Goal: Information Seeking & Learning: Check status

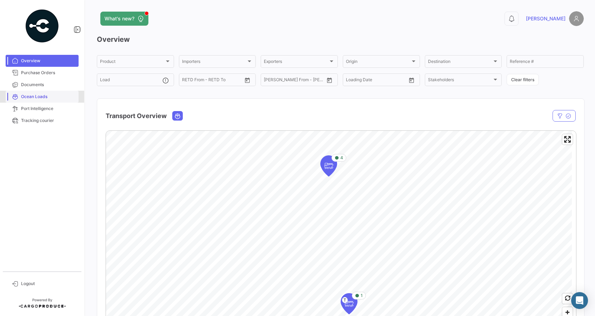
click at [28, 95] on span "Ocean Loads" at bounding box center [48, 96] width 55 height 6
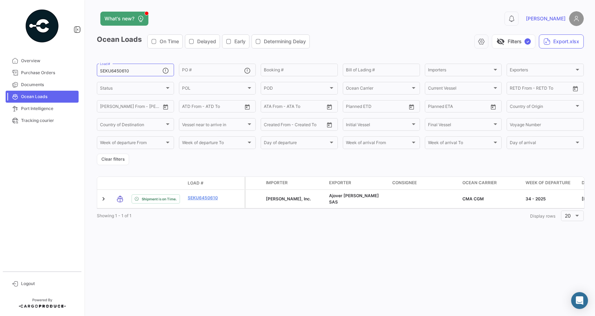
click at [314, 165] on form "SEKU6450610 Load # PO # Booking # Bill of Lading # Importers Importers Exporter…" at bounding box center [340, 113] width 487 height 103
click at [115, 162] on button "Clear filters" at bounding box center [113, 159] width 32 height 12
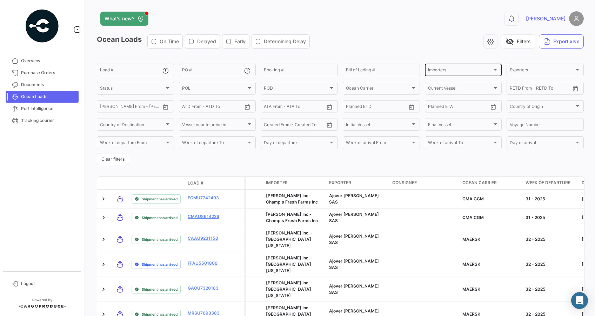
click at [477, 70] on div "Importers" at bounding box center [460, 70] width 65 height 5
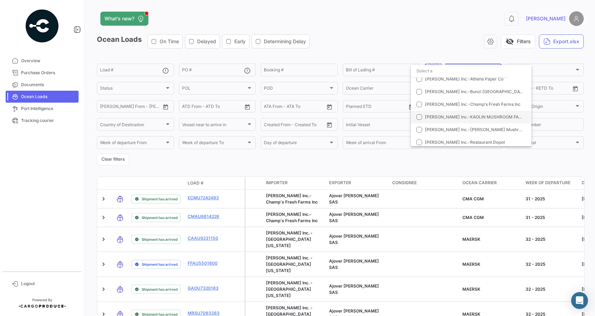
scroll to position [123, 0]
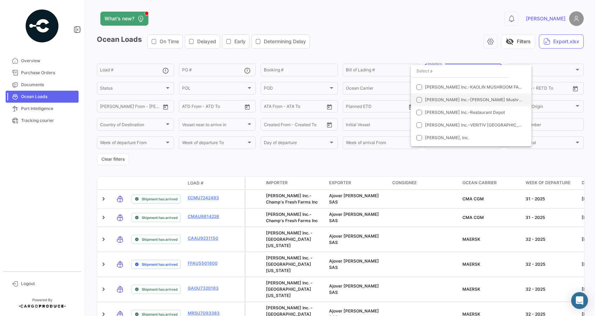
click at [418, 100] on mat-pseudo-checkbox at bounding box center [420, 100] width 6 height 6
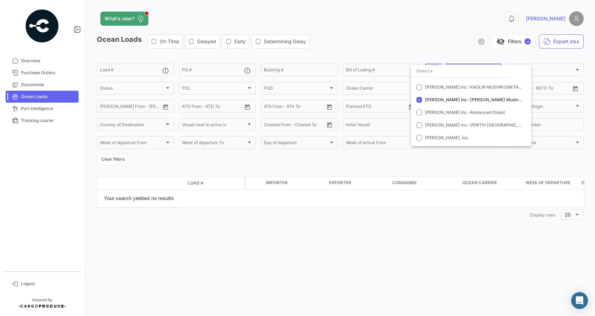
click at [350, 167] on div at bounding box center [297, 158] width 595 height 316
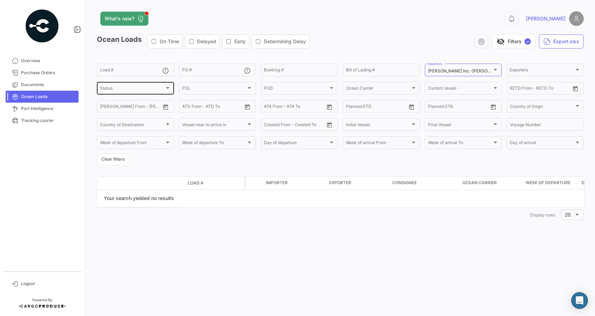
click at [167, 84] on div "Status Status" at bounding box center [135, 88] width 71 height 14
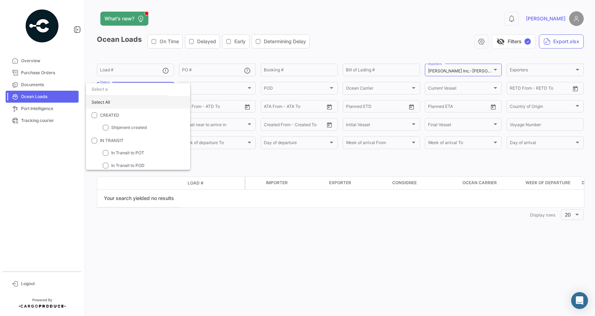
click at [114, 106] on div "Select All" at bounding box center [138, 102] width 104 height 13
checkbox input "true"
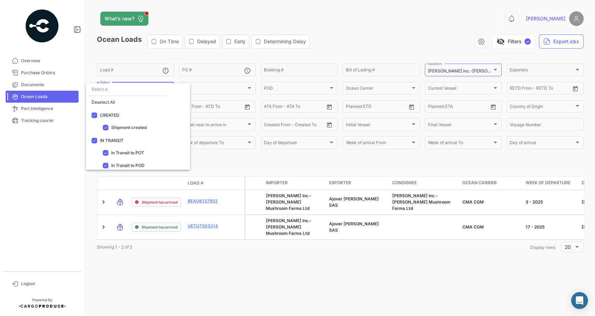
click at [277, 163] on div at bounding box center [297, 158] width 595 height 316
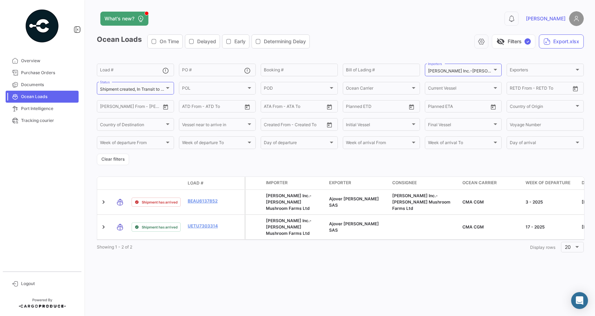
click at [309, 161] on form "Load # PO # Booking # Bill of Lading # [PERSON_NAME] Inc.-[PERSON_NAME] Mushroo…" at bounding box center [340, 113] width 487 height 103
click at [324, 160] on form "Load # PO # Booking # Bill of Lading # [PERSON_NAME] Inc.-[PERSON_NAME] Mushroo…" at bounding box center [340, 113] width 487 height 103
click at [411, 273] on div "What's new? 0 [PERSON_NAME] Loads On Time Delayed Early Determining Delay visib…" at bounding box center [341, 158] width 510 height 316
click at [160, 270] on div "What's new? 0 [PERSON_NAME] Loads On Time Delayed Early Determining Delay visib…" at bounding box center [341, 158] width 510 height 316
drag, startPoint x: 121, startPoint y: 161, endPoint x: 126, endPoint y: 160, distance: 5.0
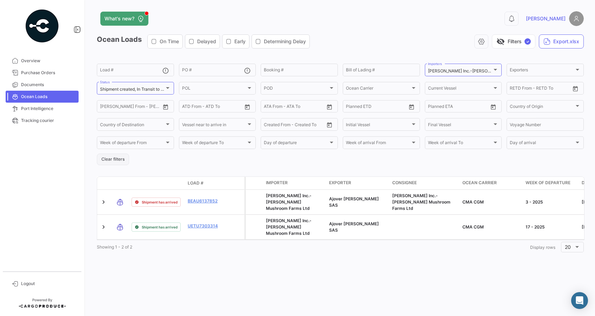
click at [121, 161] on button "Clear filters" at bounding box center [113, 159] width 32 height 12
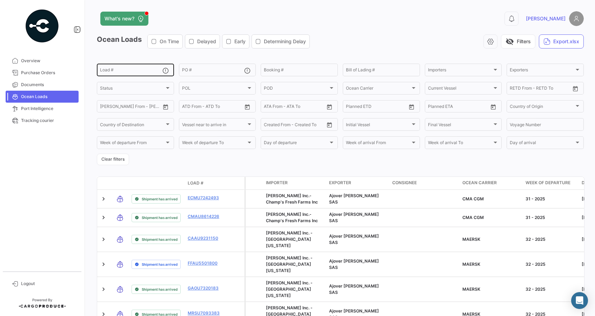
click at [138, 71] on input "Load #" at bounding box center [131, 70] width 62 height 5
paste input "TIIU 4205132"
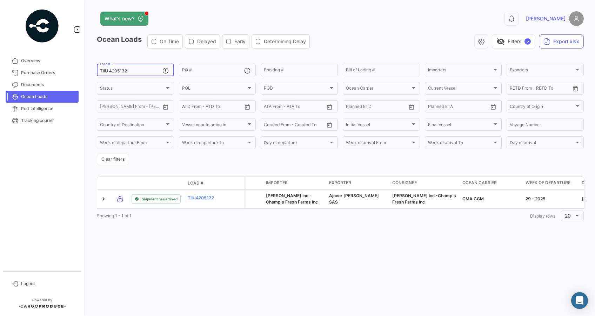
click at [108, 71] on input "TIIU 4205132" at bounding box center [131, 70] width 62 height 5
drag, startPoint x: 140, startPoint y: 72, endPoint x: 75, endPoint y: 69, distance: 65.4
click at [76, 68] on mat-sidenav-container "Overview Purchase Orders Documents Ocean Loads Port Intelligence Tracking couri…" at bounding box center [297, 158] width 595 height 316
paste input "CMAU8614226"
click at [135, 73] on input "CMAU8614226" at bounding box center [131, 70] width 62 height 5
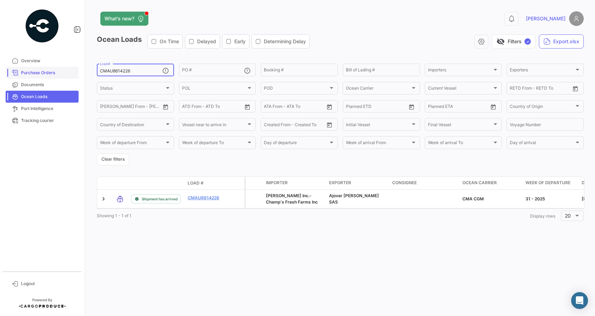
drag, startPoint x: 135, startPoint y: 71, endPoint x: 62, endPoint y: 71, distance: 72.7
click at [66, 71] on mat-sidenav-container "Overview Purchase Orders Documents Ocean Loads Port Intelligence Tracking couri…" at bounding box center [297, 158] width 595 height 316
paste input "ECMU7242493"
drag, startPoint x: 143, startPoint y: 70, endPoint x: 67, endPoint y: 69, distance: 75.8
click at [67, 69] on mat-sidenav-container "Overview Purchase Orders Documents Ocean Loads Port Intelligence Tracking couri…" at bounding box center [297, 158] width 595 height 316
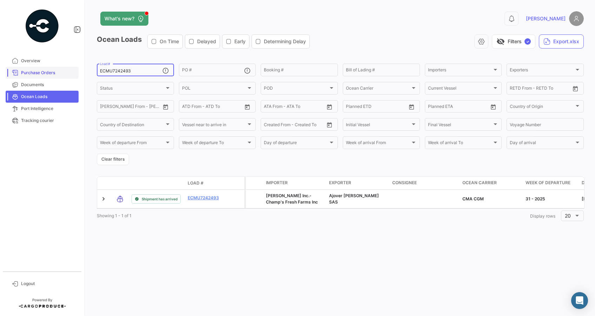
paste input "MRSU7587410"
click at [136, 73] on input "MRSU7587410" at bounding box center [131, 70] width 62 height 5
drag, startPoint x: 136, startPoint y: 71, endPoint x: 67, endPoint y: 70, distance: 68.5
click at [67, 70] on mat-sidenav-container "Overview Purchase Orders Documents Ocean Loads Port Intelligence Tracking couri…" at bounding box center [297, 158] width 595 height 316
paste input "SEKU 64506"
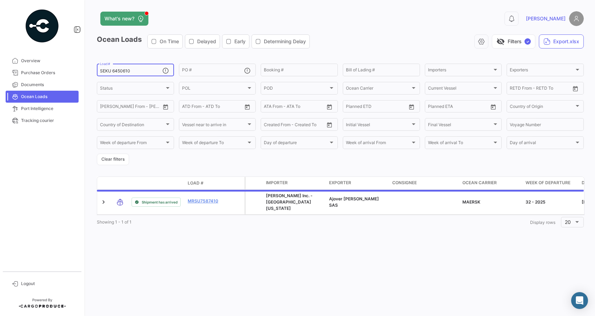
click at [112, 70] on input "SEKU 6450610" at bounding box center [131, 70] width 62 height 5
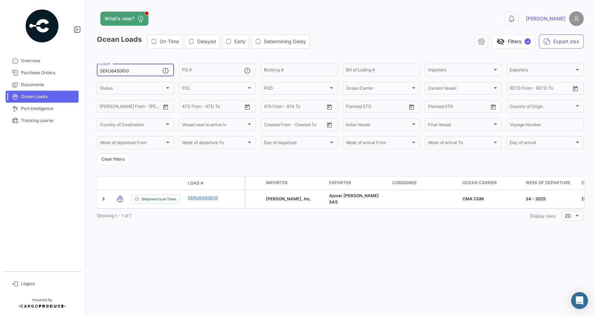
click at [143, 72] on input "SEKU6450610" at bounding box center [131, 70] width 62 height 5
drag, startPoint x: 140, startPoint y: 70, endPoint x: 81, endPoint y: 77, distance: 60.1
click at [81, 77] on mat-sidenav-container "Overview Purchase Orders Documents Ocean Loads Port Intelligence Tracking couri…" at bounding box center [297, 158] width 595 height 316
paste input "MRSU 0602724"
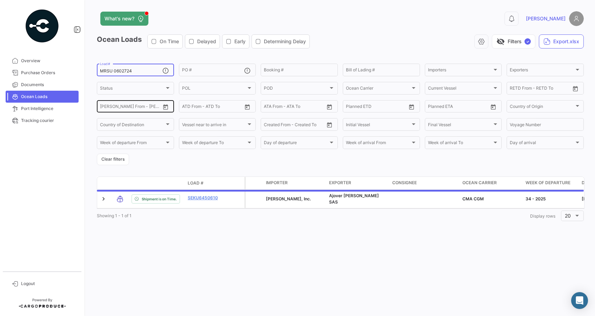
drag, startPoint x: 113, startPoint y: 71, endPoint x: 131, endPoint y: 104, distance: 36.8
click at [113, 72] on input "MRSU 0602724" at bounding box center [131, 70] width 62 height 5
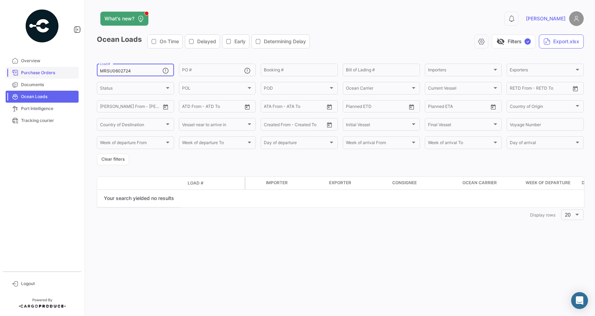
drag, startPoint x: 136, startPoint y: 70, endPoint x: 57, endPoint y: 72, distance: 78.3
click at [57, 72] on mat-sidenav-container "Overview Purchase Orders Documents Ocean Loads Port Intelligence Tracking couri…" at bounding box center [297, 158] width 595 height 316
paste input "UETU 6810042"
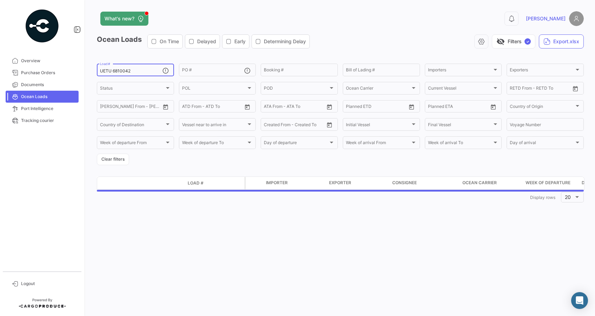
click at [112, 72] on input "UETU 6810042" at bounding box center [131, 70] width 62 height 5
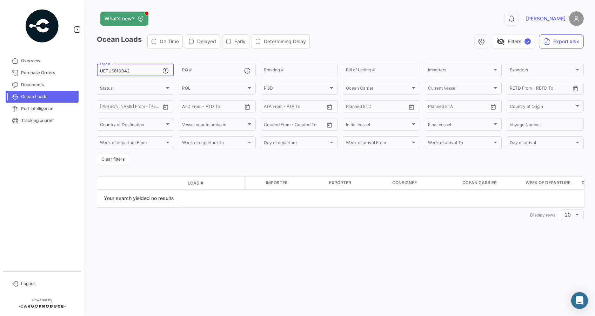
click at [140, 70] on input "UETU6810042" at bounding box center [131, 70] width 62 height 5
drag, startPoint x: 140, startPoint y: 70, endPoint x: 80, endPoint y: 80, distance: 60.4
click at [80, 80] on mat-sidenav-container "Overview Purchase Orders Documents Ocean Loads Port Intelligence Tracking couri…" at bounding box center [297, 158] width 595 height 316
paste input "MRSU7587410"
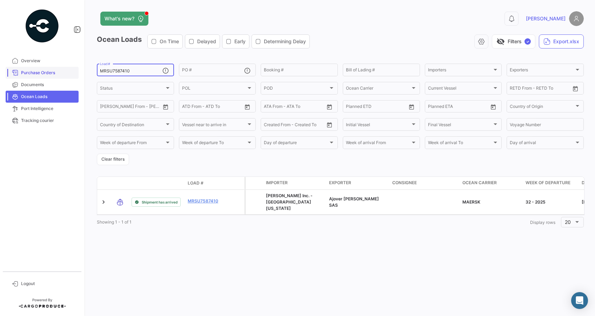
drag, startPoint x: 137, startPoint y: 72, endPoint x: 48, endPoint y: 74, distance: 88.8
click at [48, 74] on mat-sidenav-container "Overview Purchase Orders Documents Ocean Loads Port Intelligence Tracking couri…" at bounding box center [297, 158] width 595 height 316
paste input "882777"
click at [138, 73] on input "MRSU7882777" at bounding box center [131, 70] width 62 height 5
drag, startPoint x: 100, startPoint y: 72, endPoint x: 79, endPoint y: 72, distance: 21.8
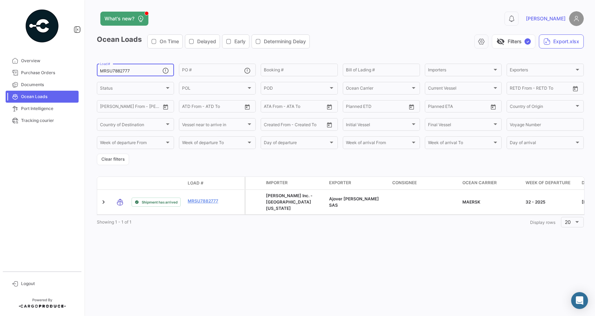
click at [79, 72] on mat-sidenav-container "Overview Purchase Orders Documents Ocean Loads Port Intelligence Tracking couri…" at bounding box center [297, 158] width 595 height 316
paste input "CAAU9231150"
drag, startPoint x: 142, startPoint y: 72, endPoint x: 83, endPoint y: 71, distance: 58.6
click at [84, 71] on mat-sidenav-container "Overview Purchase Orders Documents Ocean Loads Port Intelligence Tracking couri…" at bounding box center [297, 158] width 595 height 316
paste input "GAOU7320183"
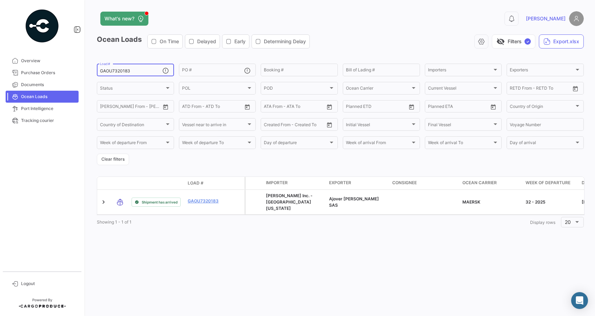
click at [134, 67] on div "GAOU7320183 Load #" at bounding box center [131, 69] width 62 height 14
drag, startPoint x: 134, startPoint y: 73, endPoint x: 89, endPoint y: 75, distance: 45.3
click at [89, 75] on div "What's new? 0 [PERSON_NAME] Loads On Time Delayed Early Determining Delay visib…" at bounding box center [341, 158] width 510 height 316
paste input "MRSU70933"
click at [137, 70] on input "MRSU7093383" at bounding box center [131, 70] width 62 height 5
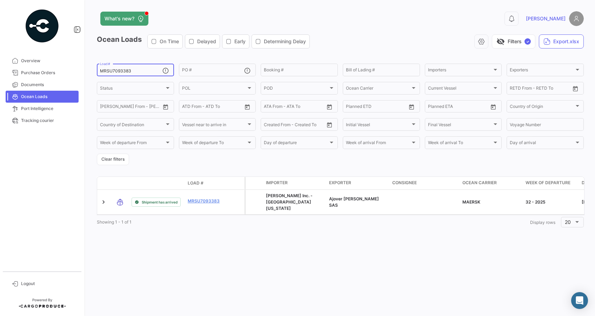
paste input "FFAU5501800"
drag, startPoint x: 137, startPoint y: 70, endPoint x: 85, endPoint y: 71, distance: 52.3
click at [85, 72] on mat-sidenav-container "Overview Purchase Orders Documents Ocean Loads Port Intelligence Tracking couri…" at bounding box center [297, 158] width 595 height 316
click at [139, 74] on div "FFAU5501800 Load #" at bounding box center [131, 69] width 62 height 14
click at [138, 69] on input "FFAU5501800" at bounding box center [131, 70] width 62 height 5
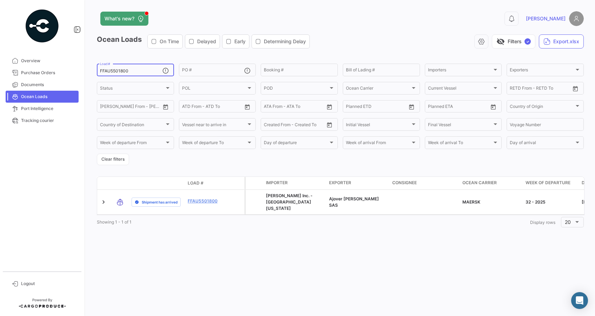
drag, startPoint x: 138, startPoint y: 71, endPoint x: 96, endPoint y: 71, distance: 41.4
click at [101, 71] on input "FFAU5501800" at bounding box center [131, 70] width 62 height 5
click at [95, 71] on div "What's new? 0 [PERSON_NAME] Loads On Time Delayed Early Determining Delay visib…" at bounding box center [341, 158] width 510 height 316
click at [148, 60] on app-list-header "Ocean Loads On Time Delayed Early Determining Delay visibility_off Filters ✓ Ex…" at bounding box center [340, 99] width 487 height 131
click at [131, 70] on input "FFAU5501800" at bounding box center [131, 70] width 62 height 5
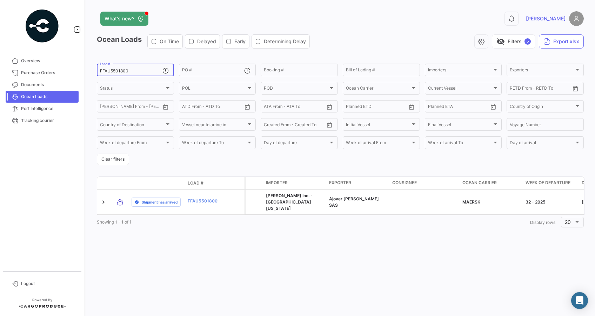
drag, startPoint x: 131, startPoint y: 70, endPoint x: 88, endPoint y: 68, distance: 43.2
click at [95, 73] on div "What's new? 0 [PERSON_NAME] Loads On Time Delayed Early Determining Delay visib…" at bounding box center [341, 158] width 510 height 316
paste input "MRSU 7862636"
click at [114, 72] on input "MRSU 7862636" at bounding box center [131, 70] width 62 height 5
click at [143, 71] on input "MRSU7862636" at bounding box center [131, 70] width 62 height 5
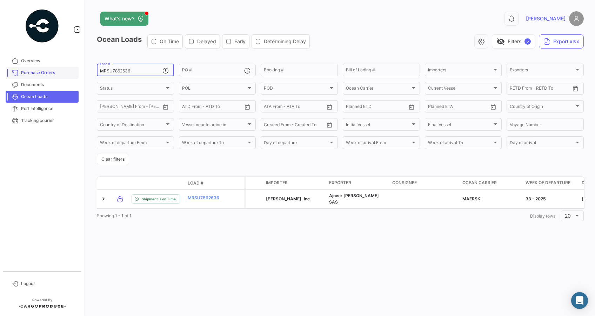
drag, startPoint x: 143, startPoint y: 71, endPoint x: 73, endPoint y: 67, distance: 69.6
click at [74, 67] on mat-sidenav-container "Overview Purchase Orders Documents Ocean Loads Port Intelligence Tracking couri…" at bounding box center [297, 158] width 595 height 316
paste input "UETU 6810042"
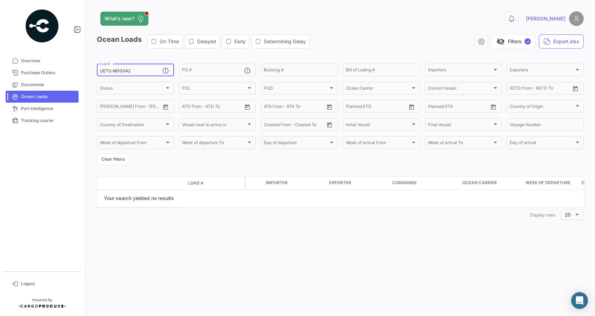
click at [135, 69] on input "UETU 6810042" at bounding box center [131, 70] width 62 height 5
drag, startPoint x: 106, startPoint y: 70, endPoint x: 68, endPoint y: 65, distance: 38.2
click at [68, 65] on mat-sidenav-container "Overview Purchase Orders Documents Ocean Loads Port Intelligence Tracking couri…" at bounding box center [297, 158] width 595 height 316
paste input "CAAU 6544870"
type input "CAAU 6544870"
